Goal: Task Accomplishment & Management: Manage account settings

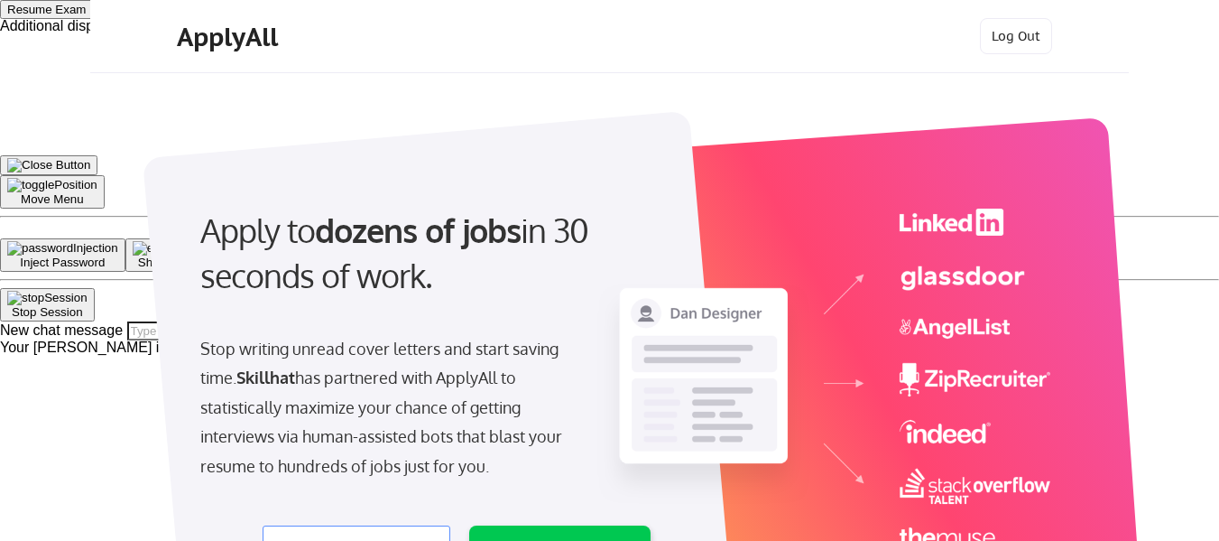
select select ""product""
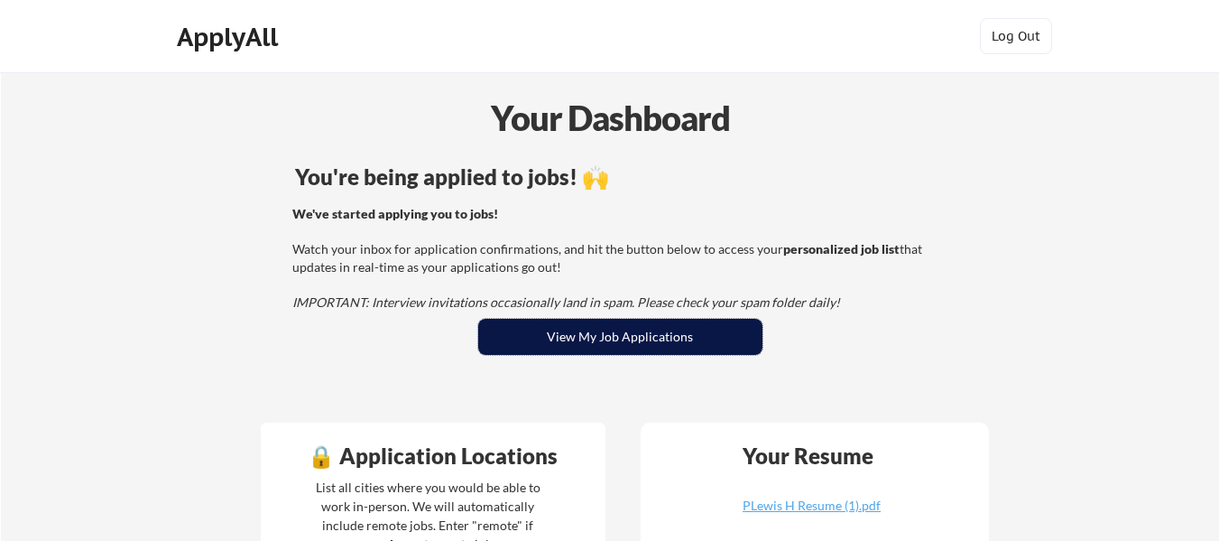
click at [742, 320] on button "View My Job Applications" at bounding box center [620, 337] width 284 height 36
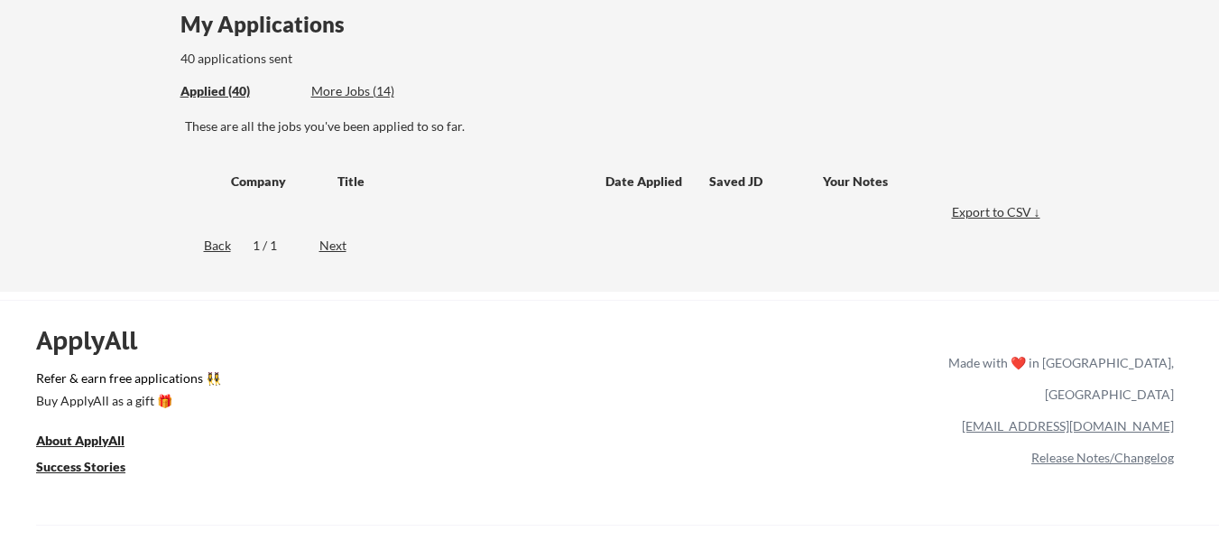
scroll to position [90, 0]
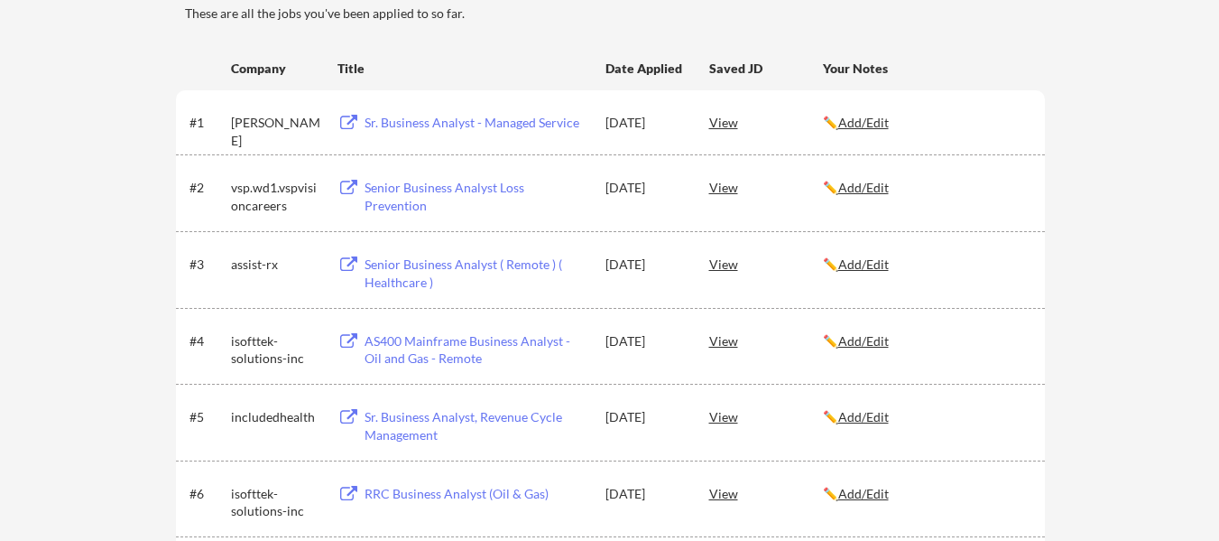
scroll to position [271, 0]
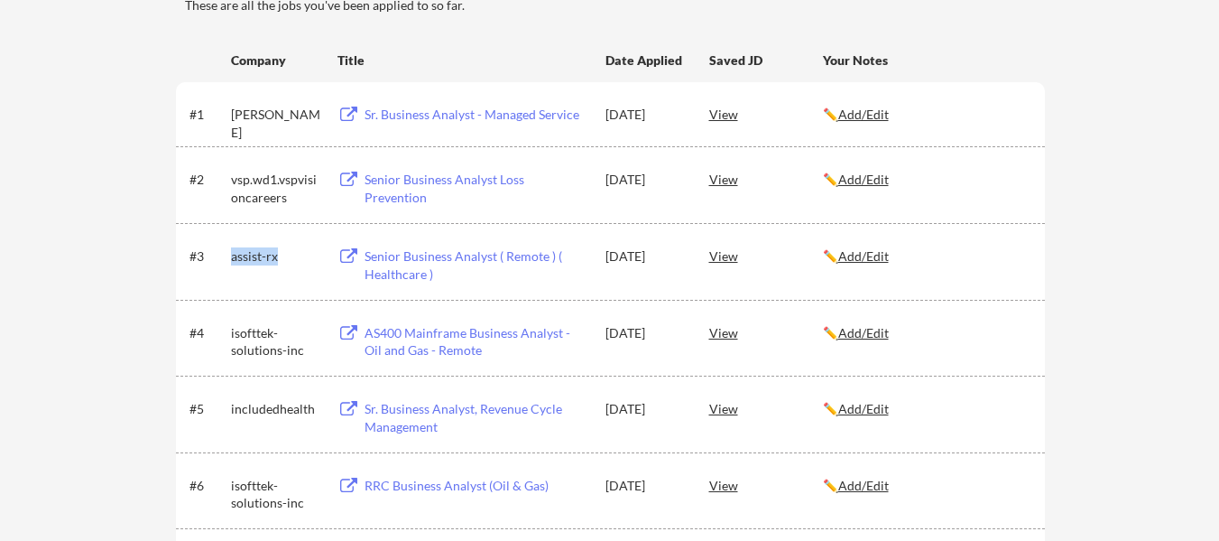
drag, startPoint x: 282, startPoint y: 257, endPoint x: 239, endPoint y: 263, distance: 43.7
click at [235, 265] on div "assist-rx" at bounding box center [276, 255] width 90 height 32
drag, startPoint x: 229, startPoint y: 259, endPoint x: 276, endPoint y: 251, distance: 47.6
click at [276, 251] on div "#3 assist-rx Senior Business Analyst ( Remote ) ( Healthcare ) [DATE] View ✏️ A…" at bounding box center [609, 260] width 839 height 43
copy div "assist-rx"
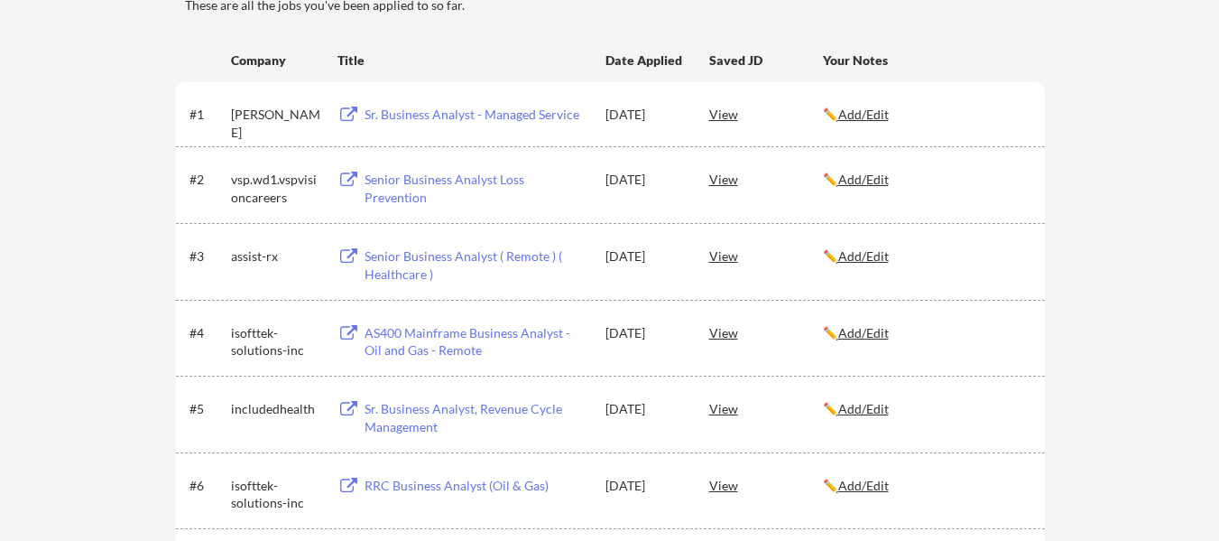
drag, startPoint x: 227, startPoint y: 179, endPoint x: 249, endPoint y: 179, distance: 22.6
click at [249, 179] on div "#2 vsp.wd1.vspvisioncareers Senior Business Analyst Loss Prevention [DATE] View…" at bounding box center [609, 183] width 839 height 43
click at [249, 182] on div "vsp.wd1.vspvisioncareers" at bounding box center [276, 188] width 90 height 35
drag, startPoint x: 248, startPoint y: 184, endPoint x: 231, endPoint y: 185, distance: 17.2
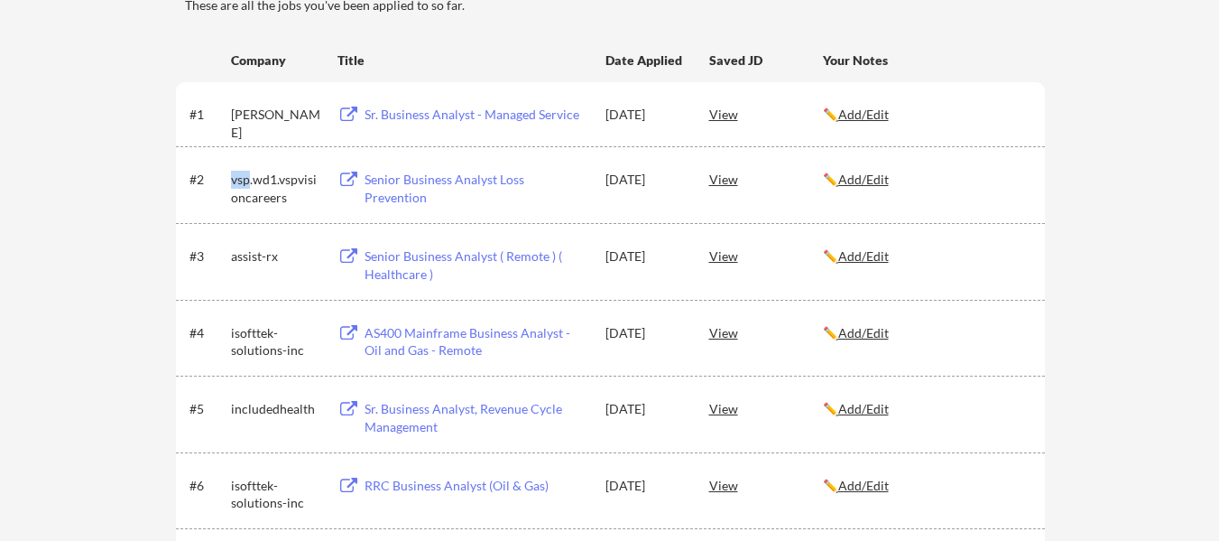
click at [231, 185] on div "vsp.wd1.vspvisioncareers" at bounding box center [276, 188] width 90 height 35
copy div "vsp"
drag, startPoint x: 279, startPoint y: 115, endPoint x: 213, endPoint y: 112, distance: 65.9
click at [213, 112] on div "#1 [PERSON_NAME] Sr. Business Analyst - Managed Service [DATE] View ✏️ Add/Edit" at bounding box center [609, 113] width 839 height 32
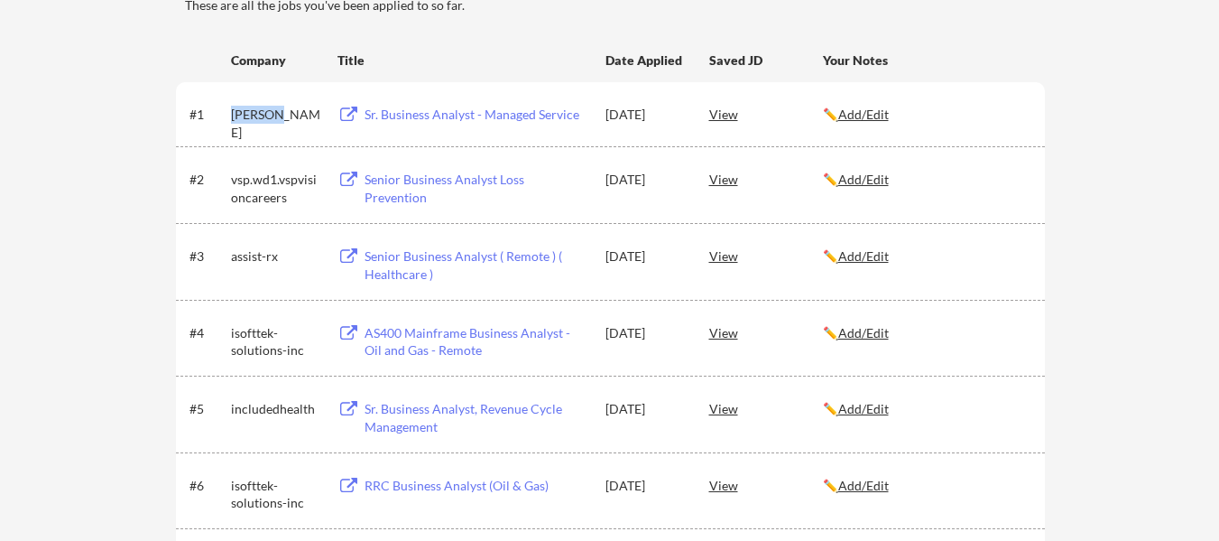
copy div "[PERSON_NAME]"
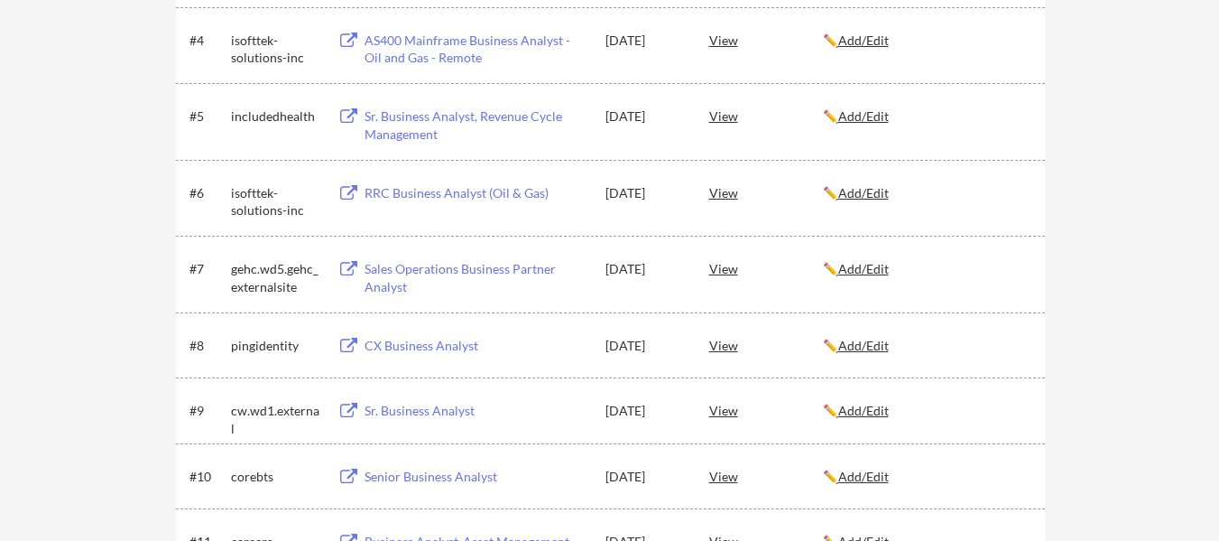
scroll to position [0, 0]
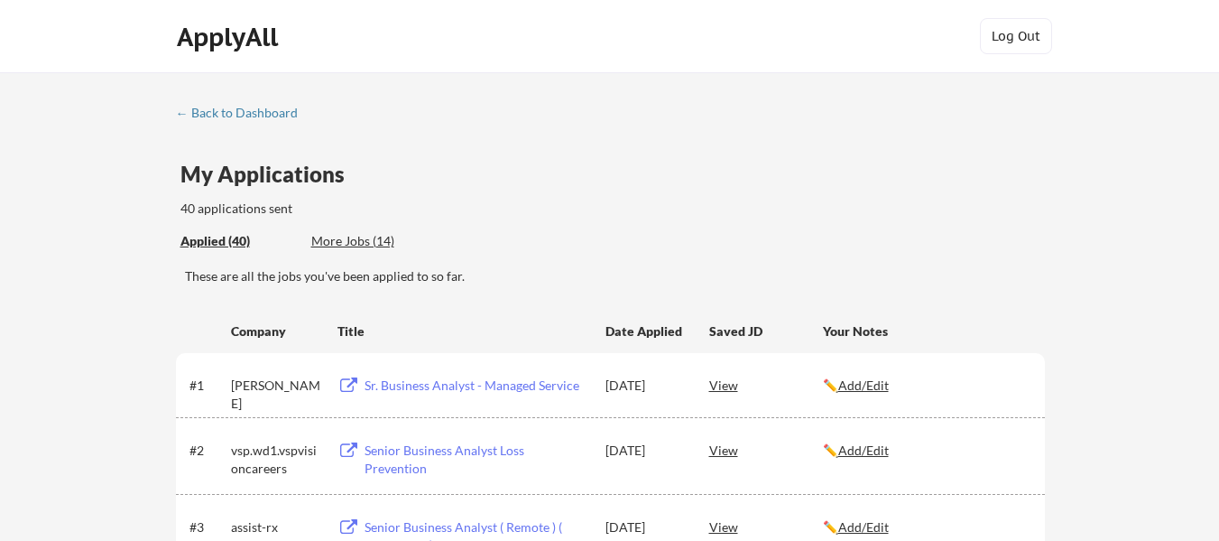
click at [667, 199] on div "My Applications 40 applications sent" at bounding box center [613, 190] width 865 height 55
click at [357, 239] on div "More Jobs (14)" at bounding box center [377, 241] width 133 height 18
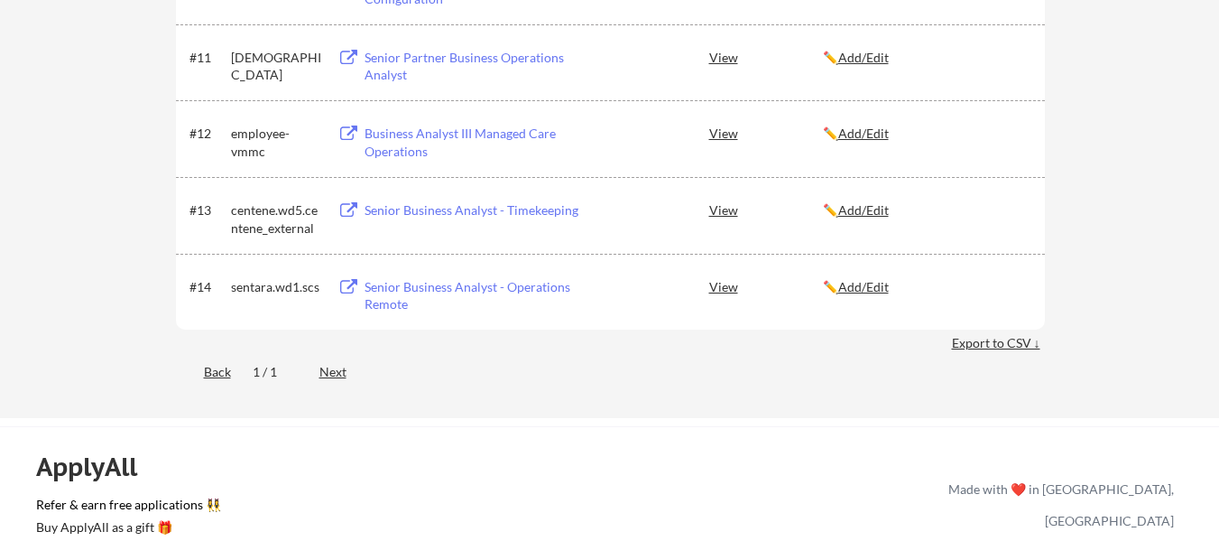
scroll to position [1173, 0]
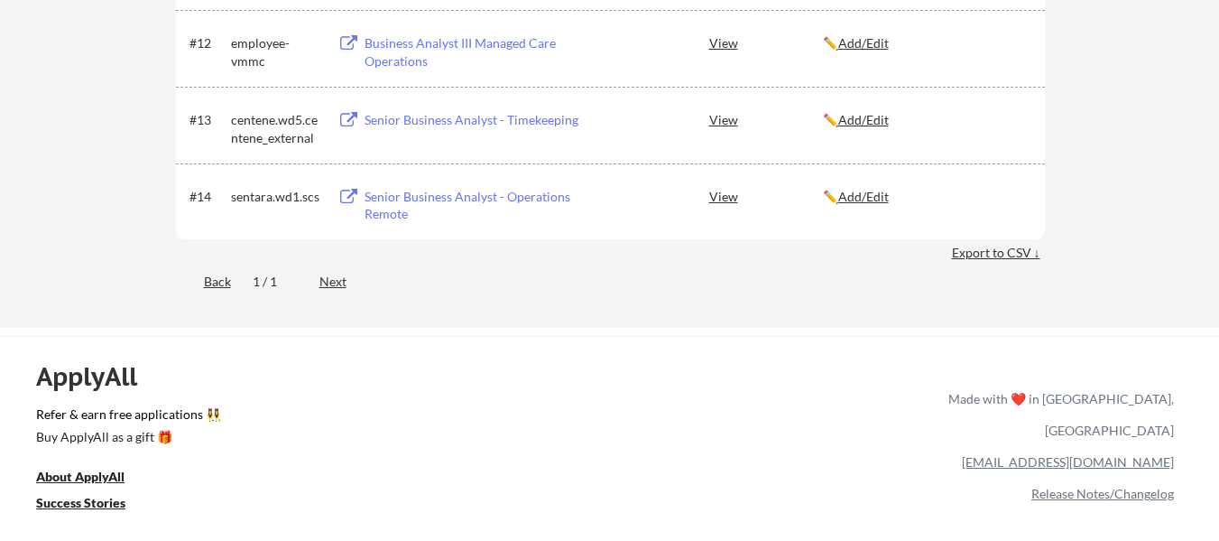
click at [210, 280] on div "Back" at bounding box center [203, 282] width 55 height 18
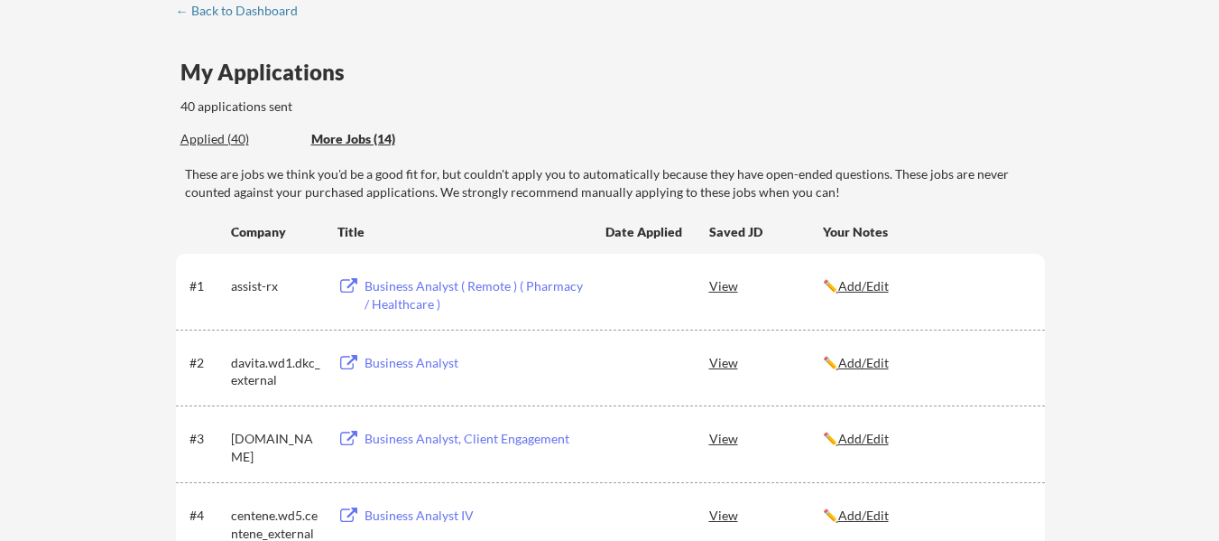
scroll to position [0, 0]
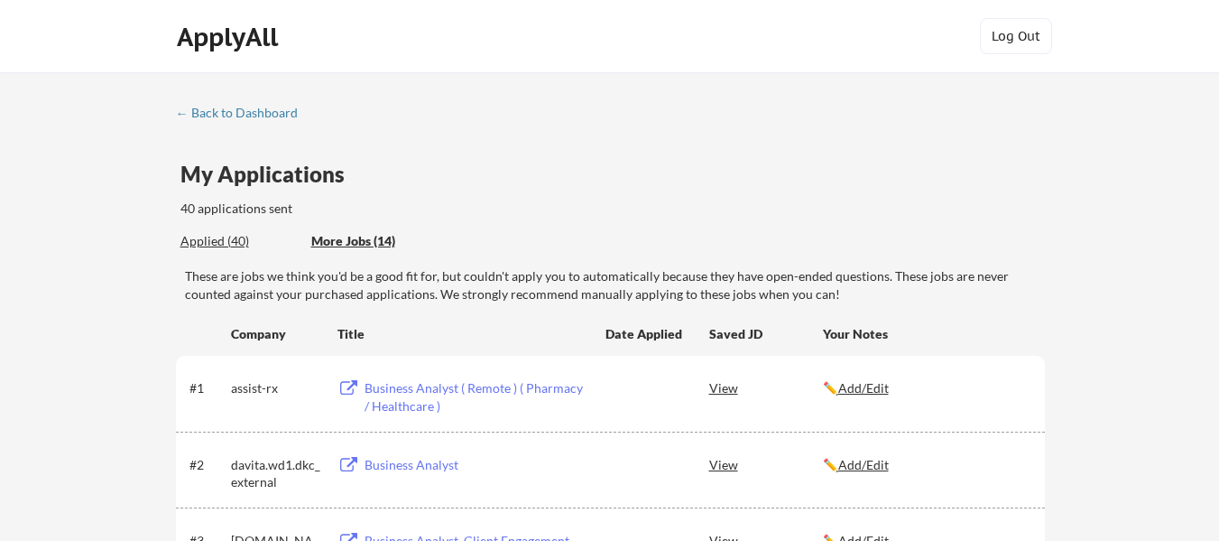
click at [194, 233] on div "Applied (40)" at bounding box center [239, 241] width 117 height 18
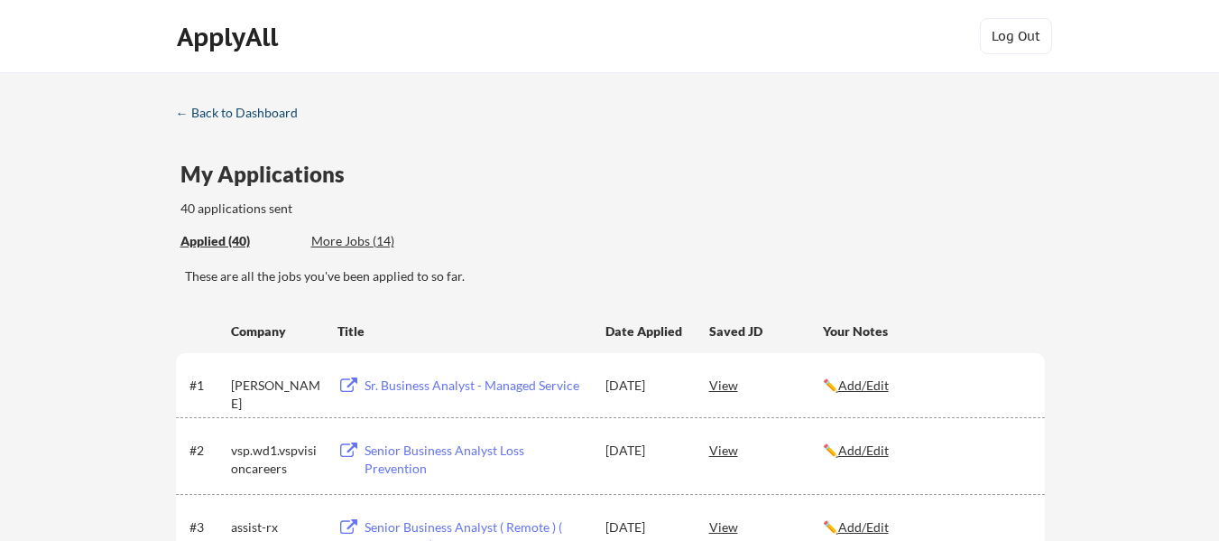
click at [262, 110] on div "← Back to Dashboard" at bounding box center [243, 113] width 135 height 13
